Goal: Information Seeking & Learning: Find specific fact

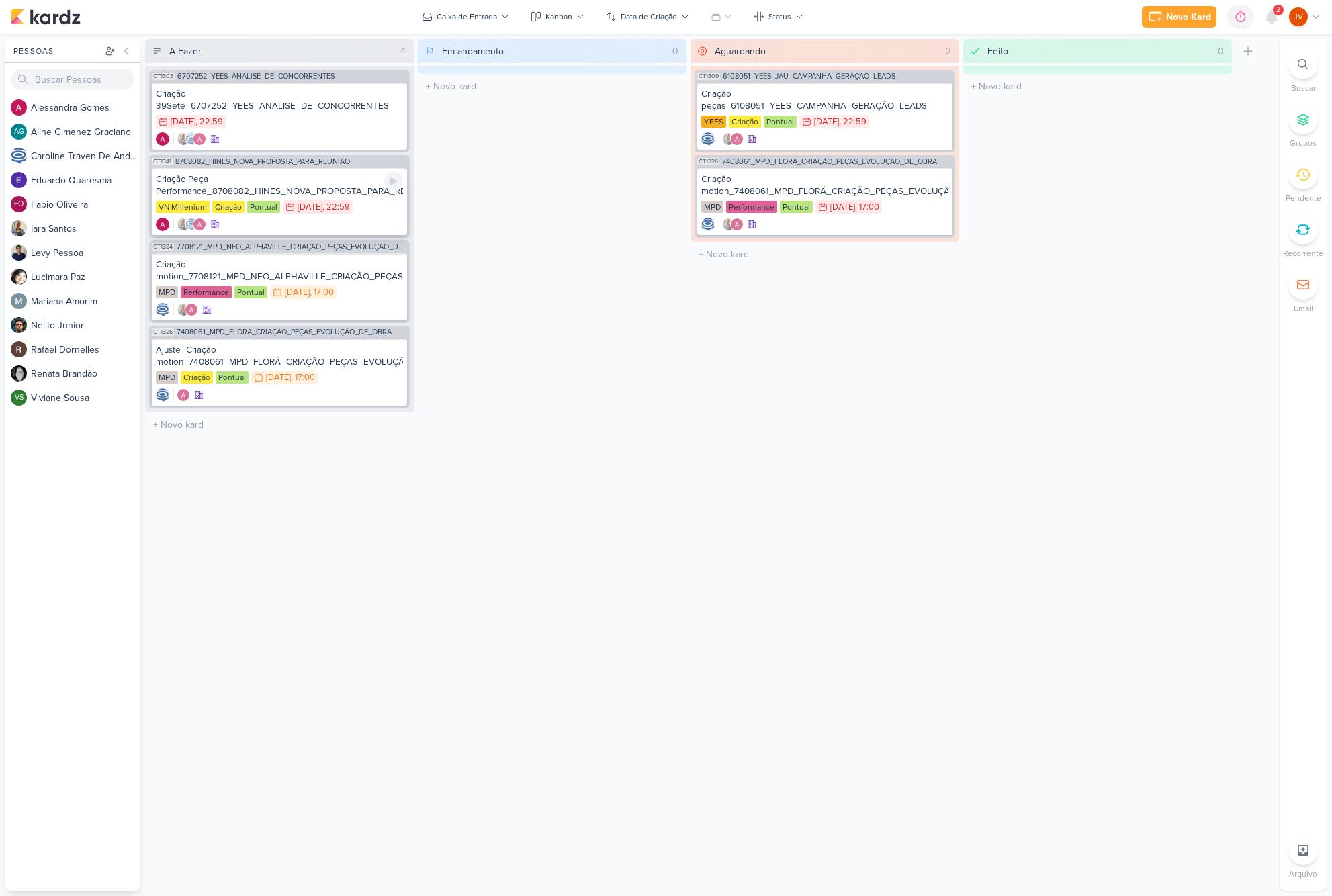
click at [321, 189] on div "Criação Peça Performance_8708082_HINES_NOVA_PROPOSTA_PARA_REUNIAO" at bounding box center [280, 185] width 247 height 25
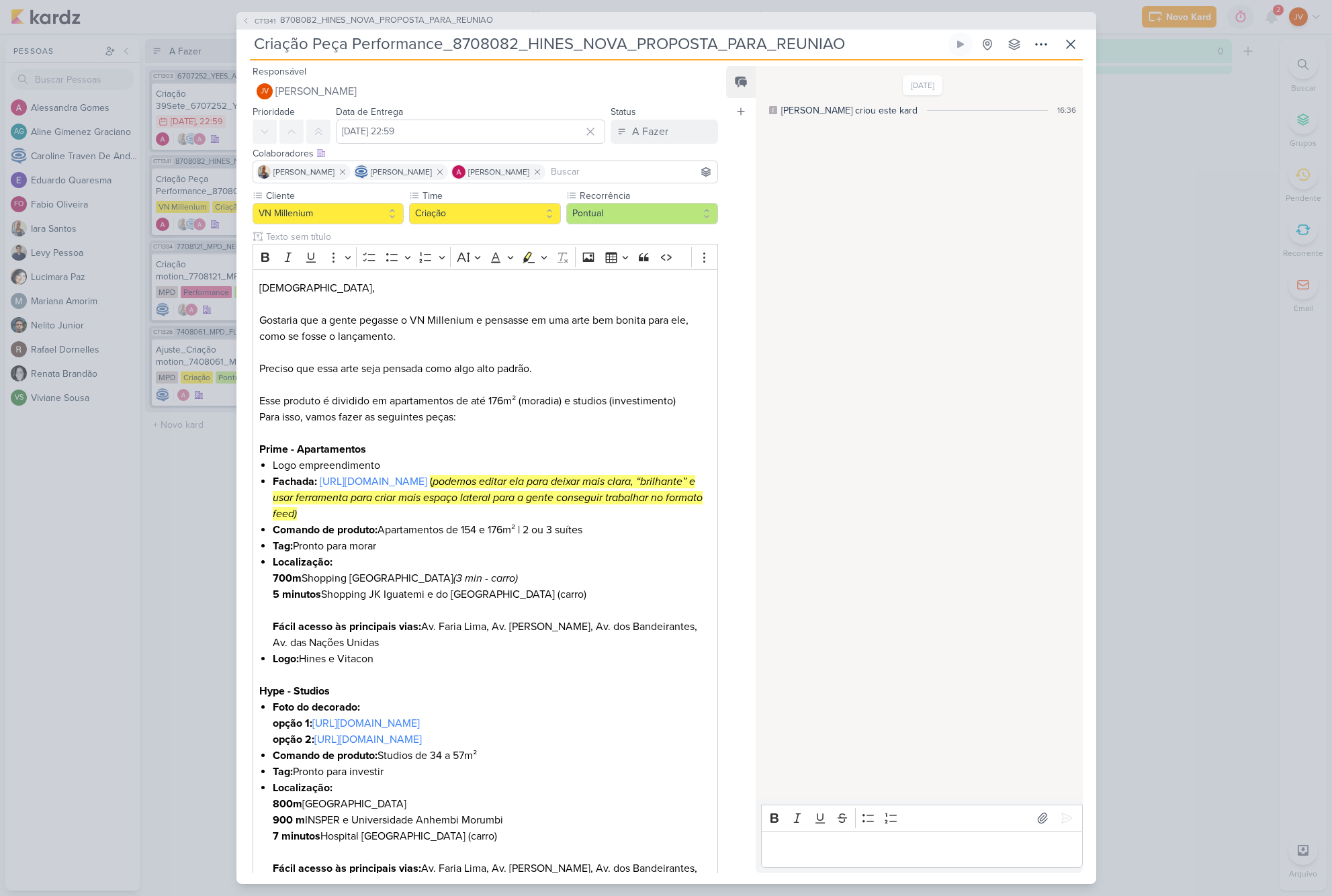
click at [1168, 162] on div "CT1341 8708082_HINES_NOVA_PROPOSTA_PARA_REUNIAO Criação Peça Performance_870808…" at bounding box center [666, 448] width 1332 height 896
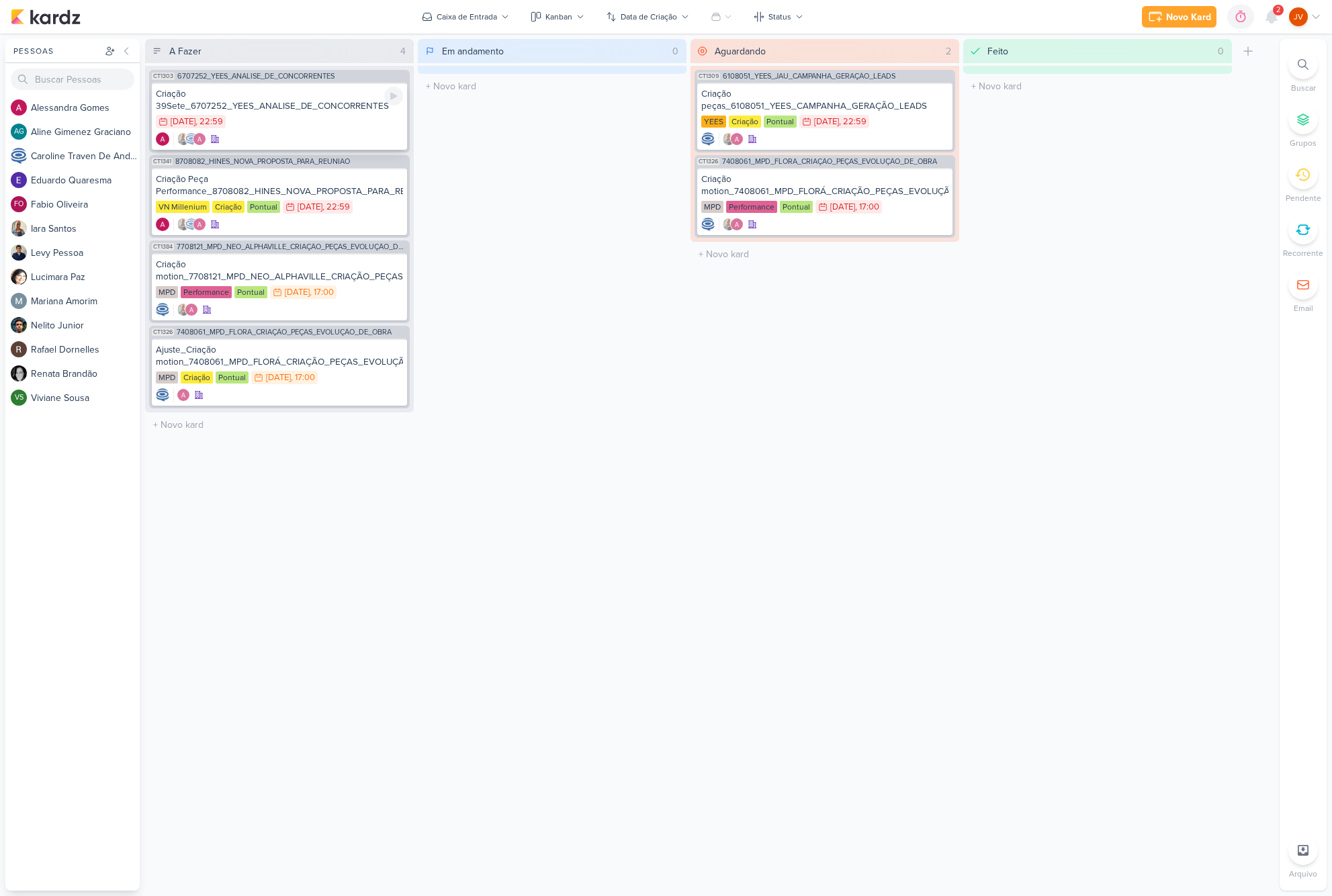
click at [334, 112] on div "Criação 39Sete_6707252_YEES_ANALISE_DE_CONCORRENTES" at bounding box center [280, 100] width 247 height 25
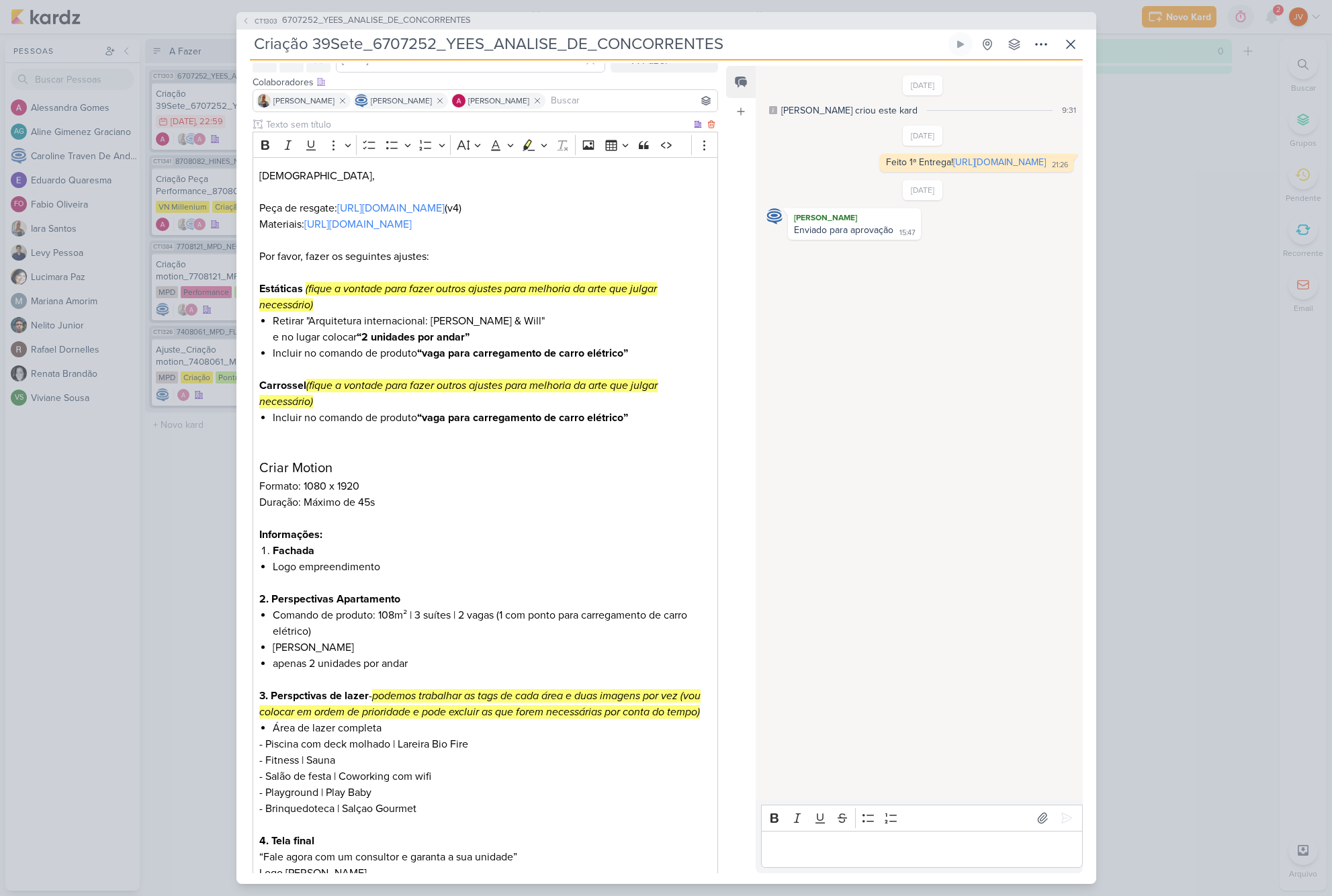
scroll to position [86, 0]
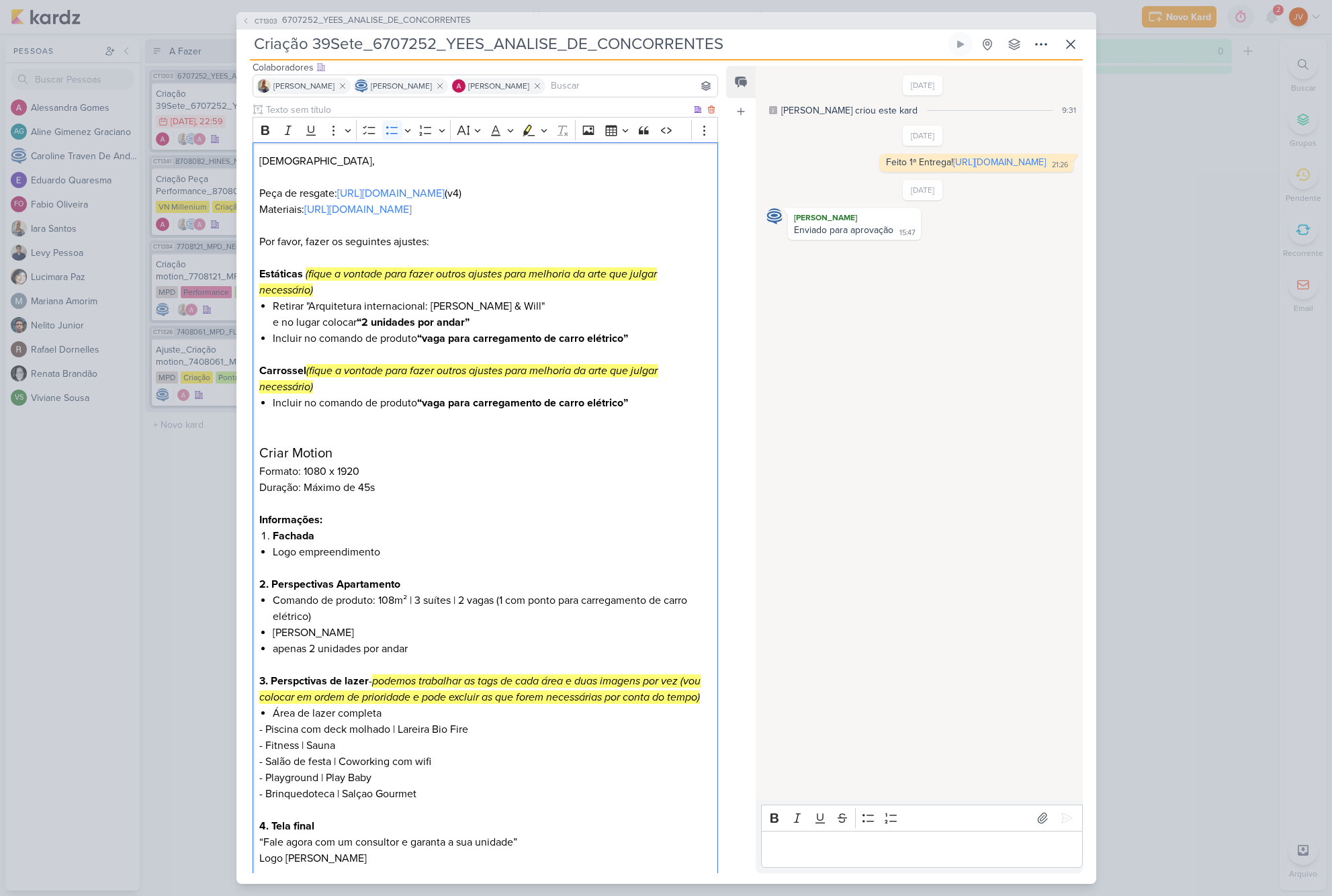
drag, startPoint x: 354, startPoint y: 651, endPoint x: 273, endPoint y: 647, distance: 81.1
click at [273, 641] on li "[PERSON_NAME]" at bounding box center [492, 632] width 438 height 16
drag, startPoint x: 627, startPoint y: 354, endPoint x: 411, endPoint y: 354, distance: 216.0
click at [411, 346] on li "Incluir no comando de produto “vaga para carregamento de carro elétrico”" at bounding box center [492, 339] width 438 height 16
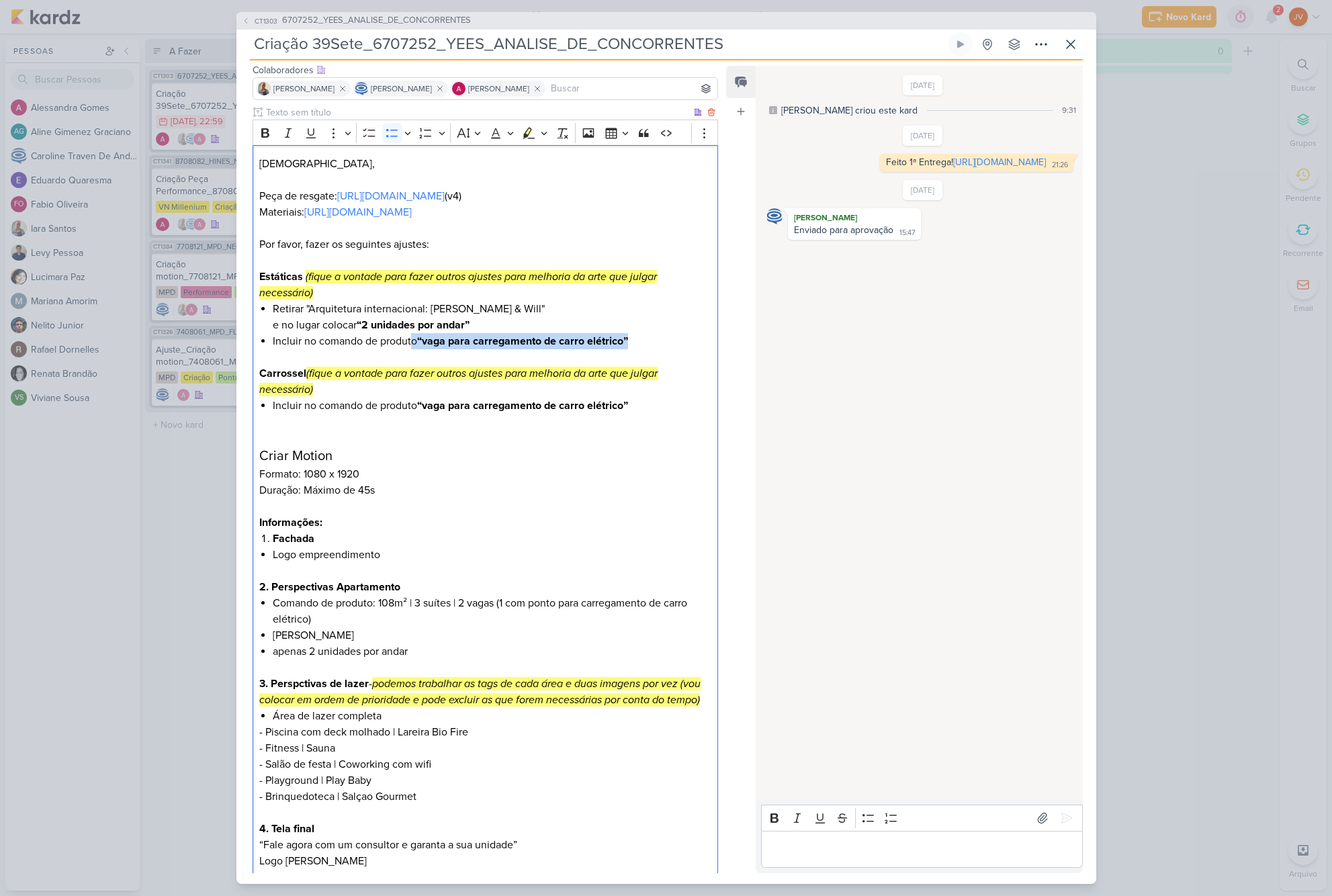
scroll to position [108, 0]
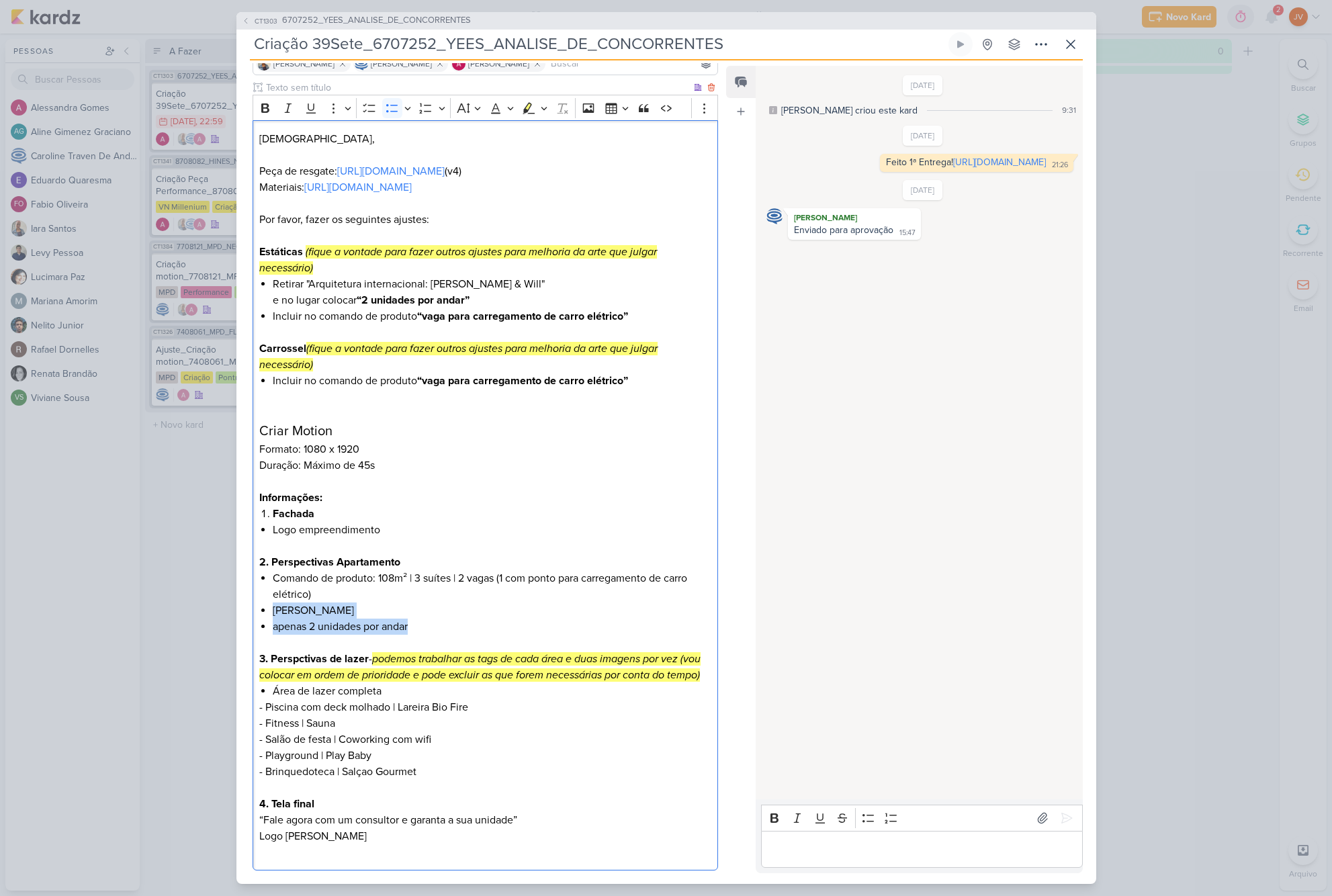
drag, startPoint x: 411, startPoint y: 642, endPoint x: 263, endPoint y: 622, distance: 149.3
click at [273, 622] on ul "Comando de produto: 108m² | 3 suítes | 2 vagas (1 com ponto para carregamento d…" at bounding box center [492, 602] width 438 height 65
drag, startPoint x: 259, startPoint y: 625, endPoint x: 355, endPoint y: 642, distance: 97.5
click at [355, 642] on div "Jôney, Peça de resgate: [URL][DOMAIN_NAME] (v4) Materiais: [URL][DOMAIN_NAME] P…" at bounding box center [485, 495] width 466 height 751
click at [416, 635] on li "apenas 2 unidades por andar" at bounding box center [492, 627] width 438 height 16
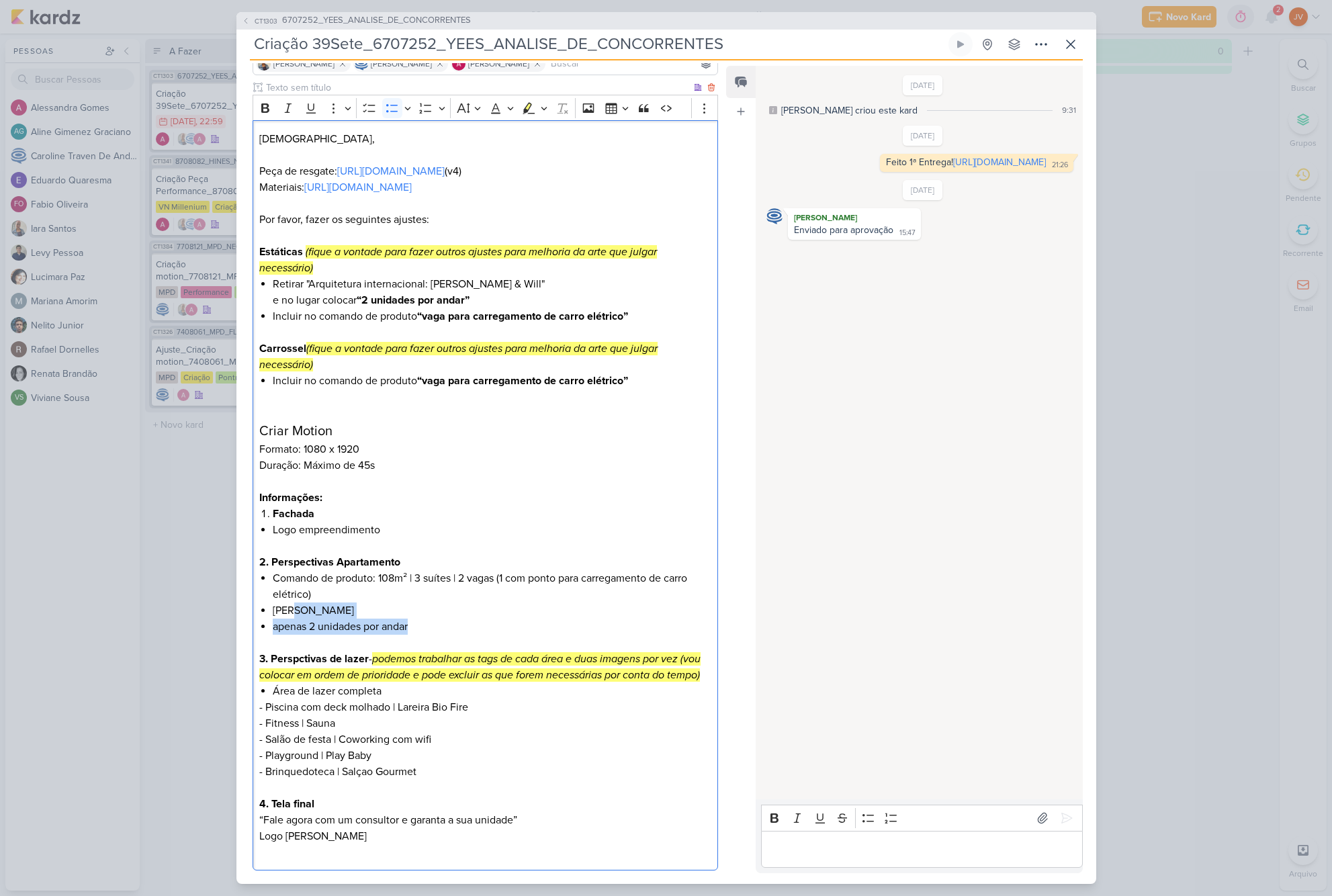
drag, startPoint x: 407, startPoint y: 642, endPoint x: 278, endPoint y: 627, distance: 129.9
click at [294, 631] on ul "Comando de produto: 108m² | 3 suítes | 2 vagas (1 com ponto para carregamento d…" at bounding box center [492, 602] width 438 height 65
drag, startPoint x: 274, startPoint y: 627, endPoint x: 434, endPoint y: 655, distance: 162.4
click at [440, 655] on div "Jôney, Peça de resgate: [URL][DOMAIN_NAME] (v4) Materiais: [URL][DOMAIN_NAME] P…" at bounding box center [485, 495] width 466 height 751
copy ul "Varanda Gourmet apenas 2 unidades por andar"
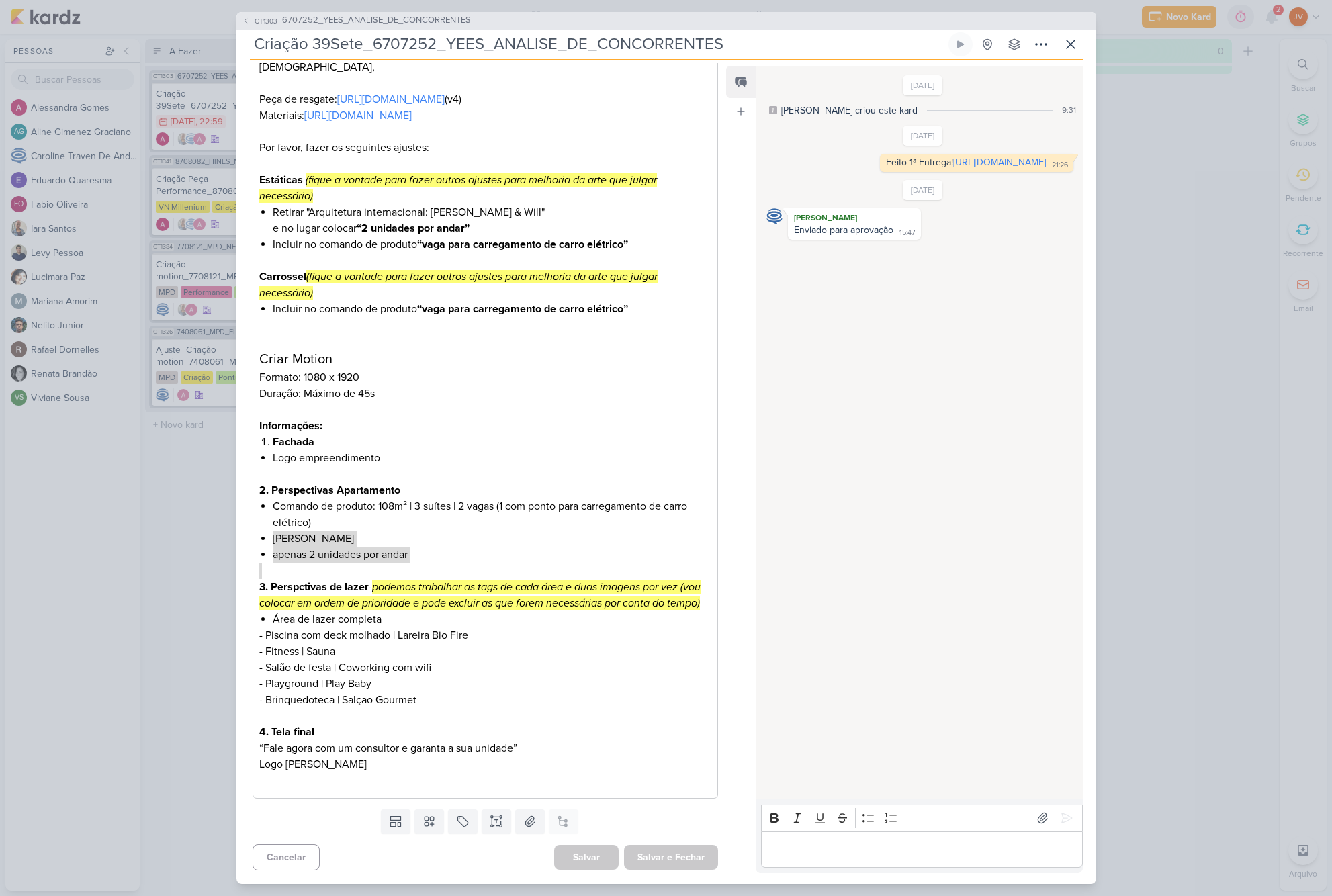
scroll to position [0, 0]
